Goal: Transaction & Acquisition: Purchase product/service

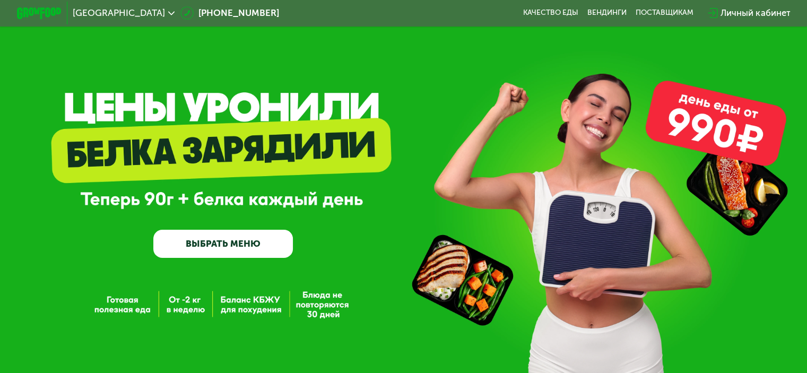
click at [197, 246] on link "ВЫБРАТЬ МЕНЮ" at bounding box center [223, 244] width 140 height 28
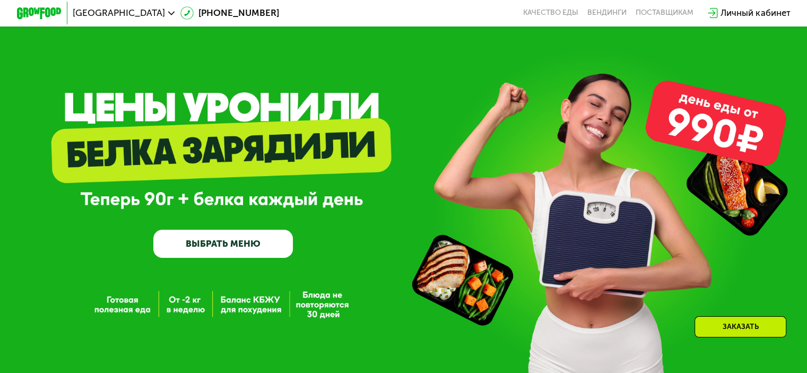
scroll to position [478, 0]
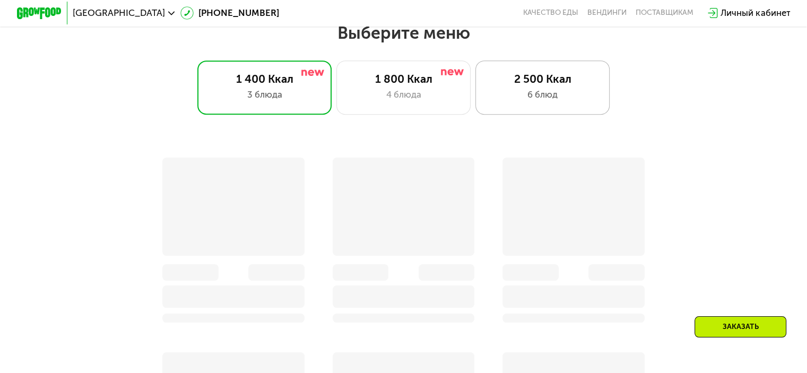
click at [514, 99] on div "6 блюд" at bounding box center [542, 94] width 111 height 13
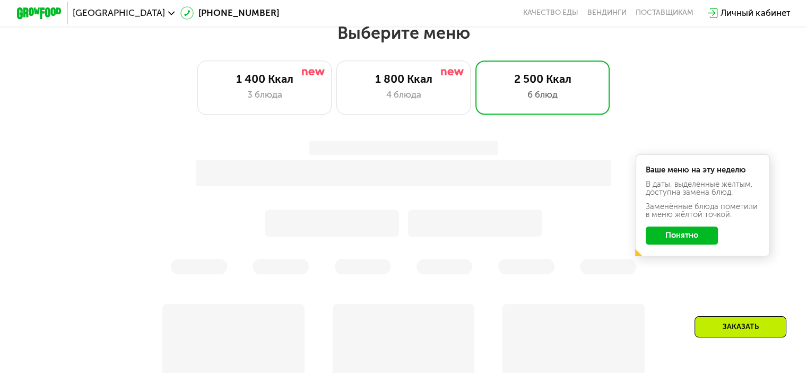
click at [670, 238] on button "Понятно" at bounding box center [682, 236] width 72 height 18
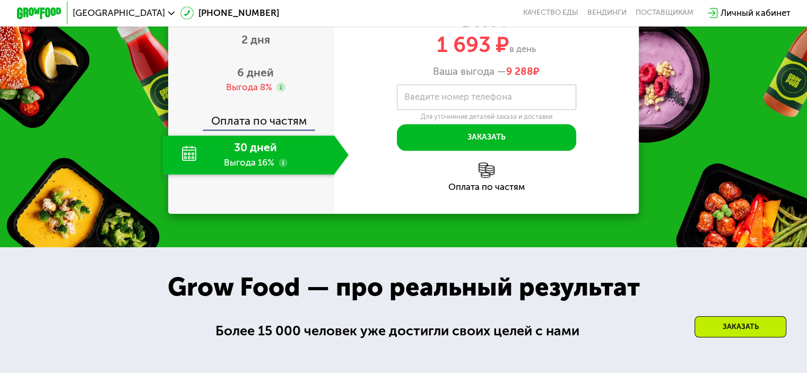
scroll to position [1380, 0]
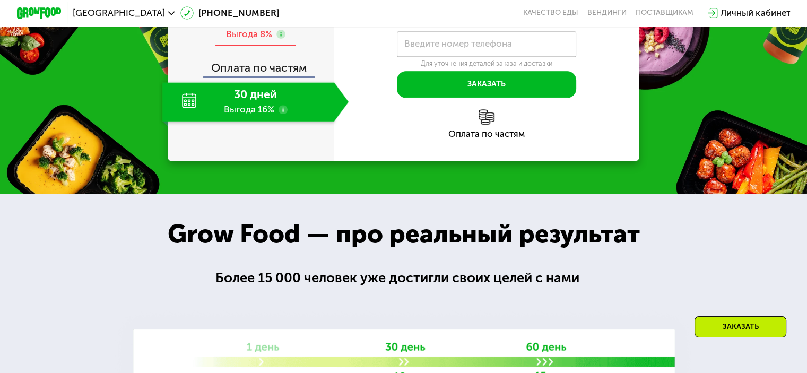
click at [262, 26] on span "6 дней" at bounding box center [255, 19] width 37 height 13
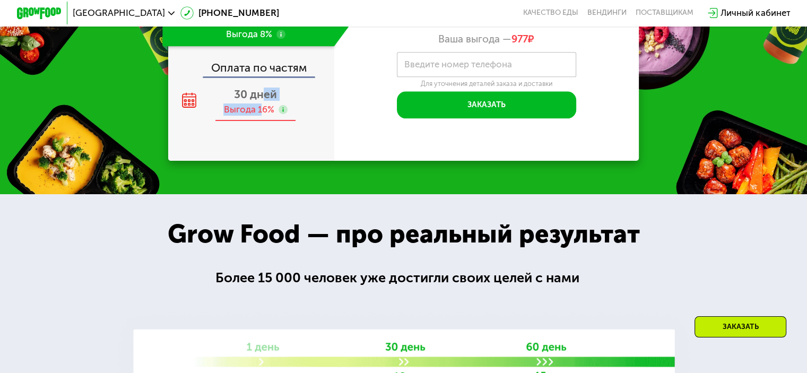
click at [261, 122] on div "30 дней Выгода 16%" at bounding box center [255, 101] width 186 height 39
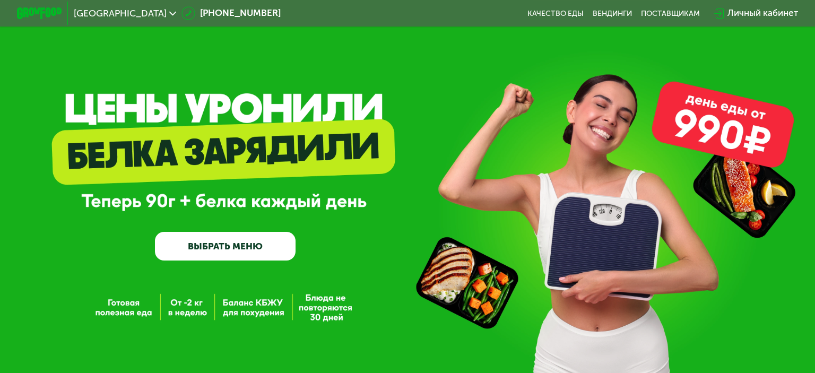
click at [252, 250] on link "ВЫБРАТЬ МЕНЮ" at bounding box center [225, 246] width 141 height 28
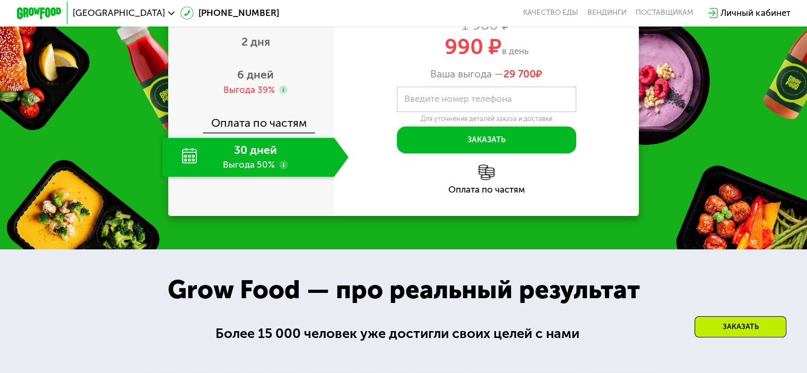
scroll to position [1182, 0]
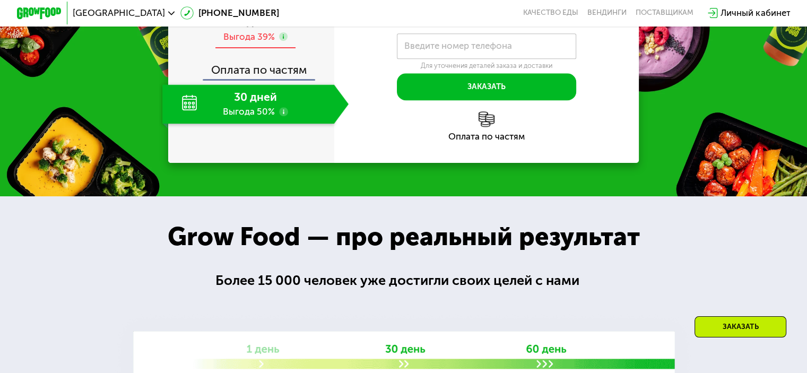
click at [243, 28] on span "6 дней" at bounding box center [255, 21] width 37 height 13
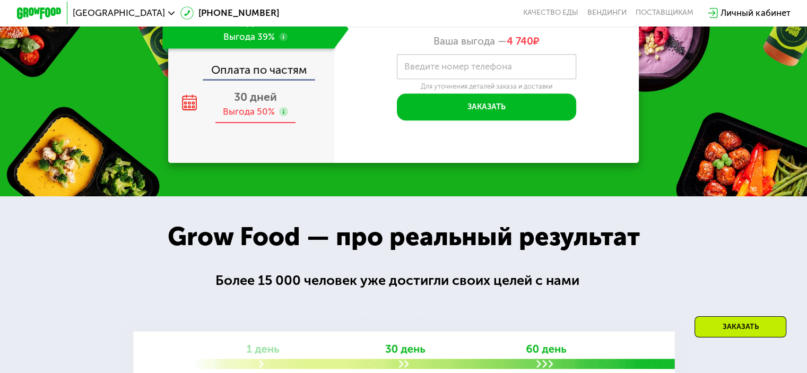
click at [251, 104] on span "30 дней" at bounding box center [255, 96] width 43 height 13
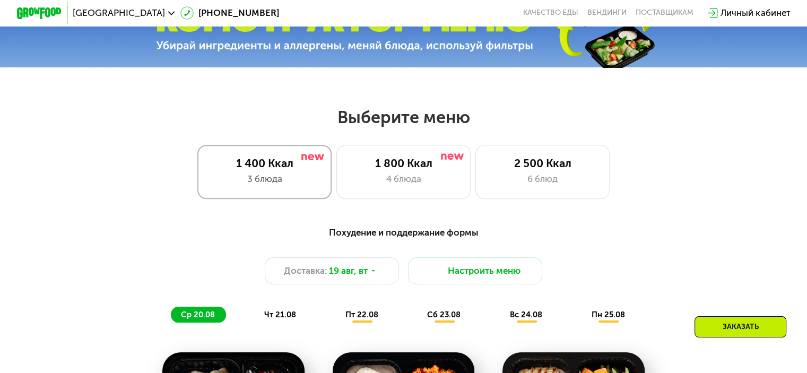
scroll to position [385, 0]
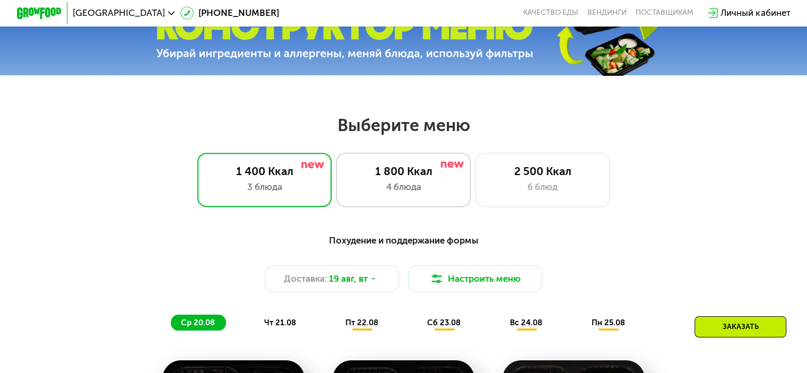
click at [386, 178] on div "1 800 Ккал" at bounding box center [403, 171] width 111 height 13
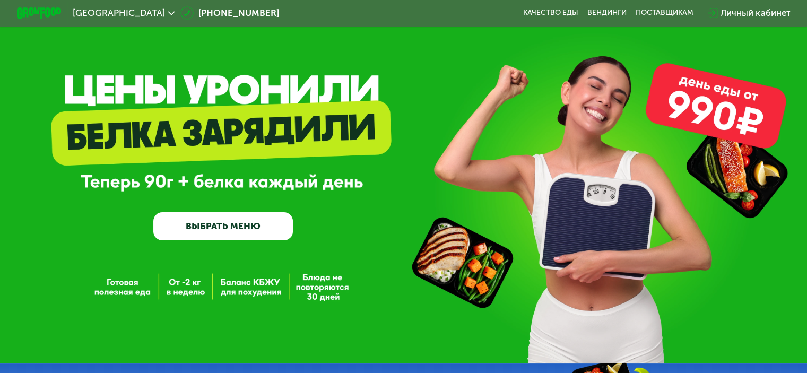
scroll to position [14, 0]
